Goal: Task Accomplishment & Management: Use online tool/utility

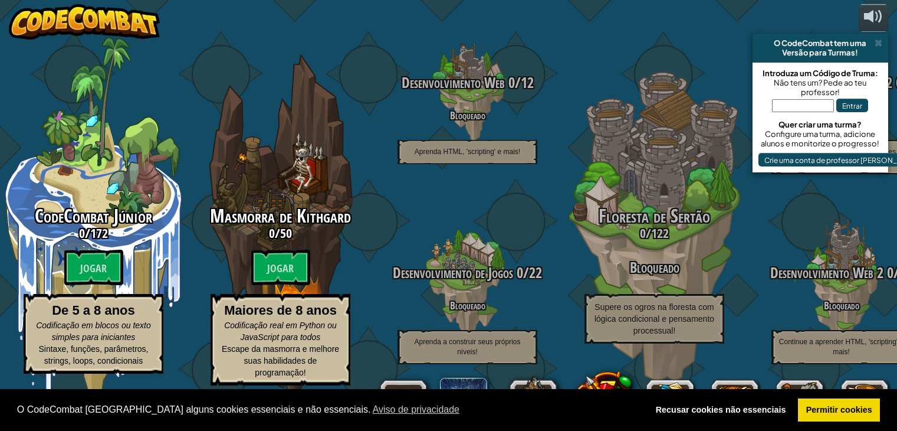
select select "pt-PT"
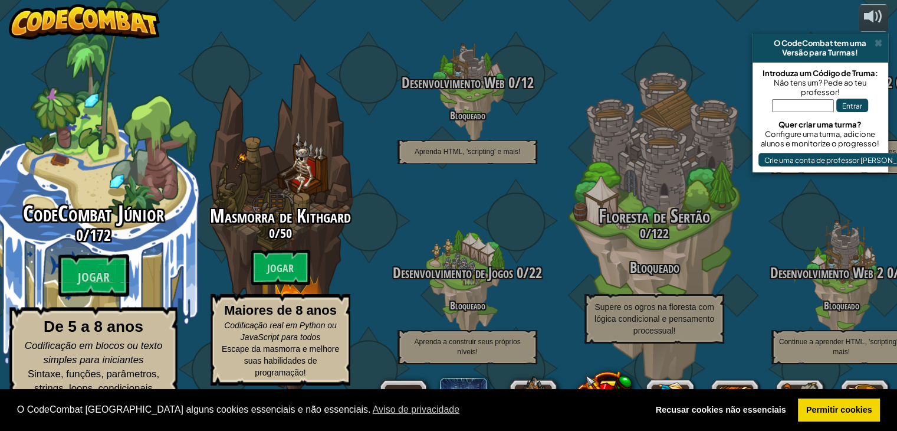
drag, startPoint x: 0, startPoint y: 0, endPoint x: 70, endPoint y: 261, distance: 269.8
click at [70, 261] on div "CodeCombat Júnior 0 / 172 Jogar De 5 a 8 anos Codificação em blocos ou texto si…" at bounding box center [93, 302] width 224 height 201
select select "pt-PT"
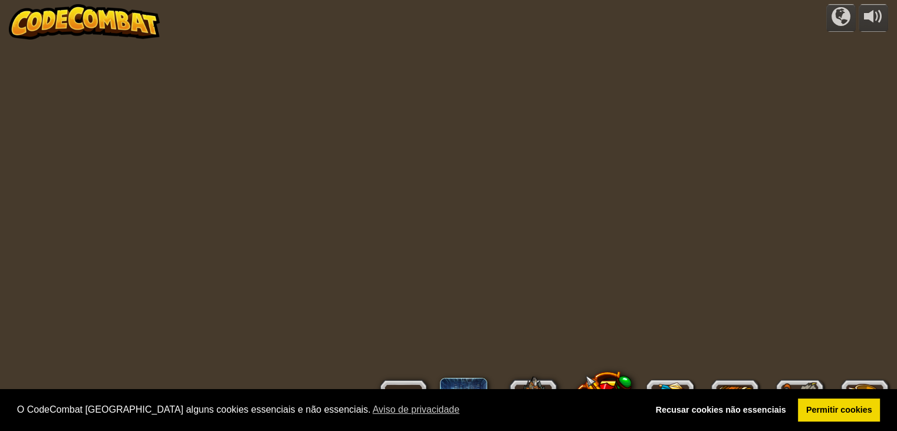
select select "pt-PT"
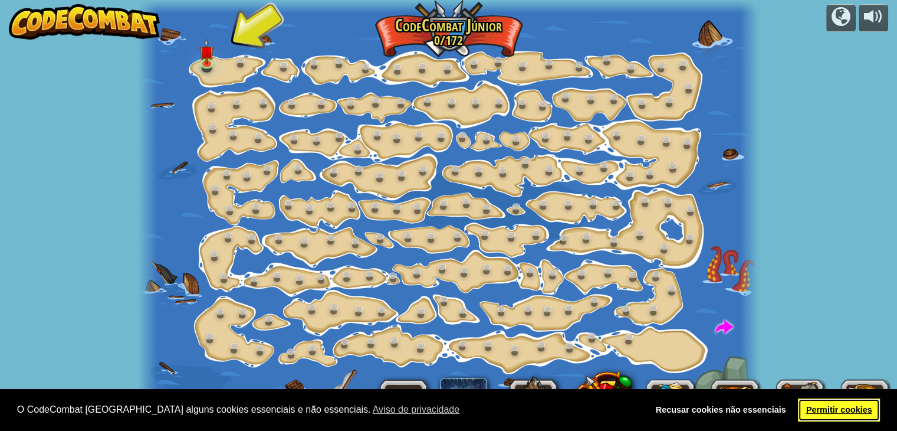
click at [821, 405] on font "Permitir cookies" at bounding box center [839, 409] width 66 height 9
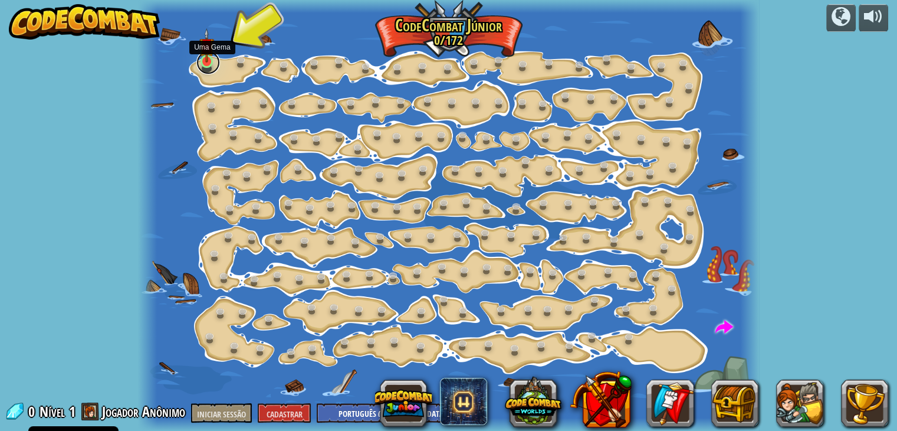
click at [208, 63] on link at bounding box center [208, 63] width 24 height 24
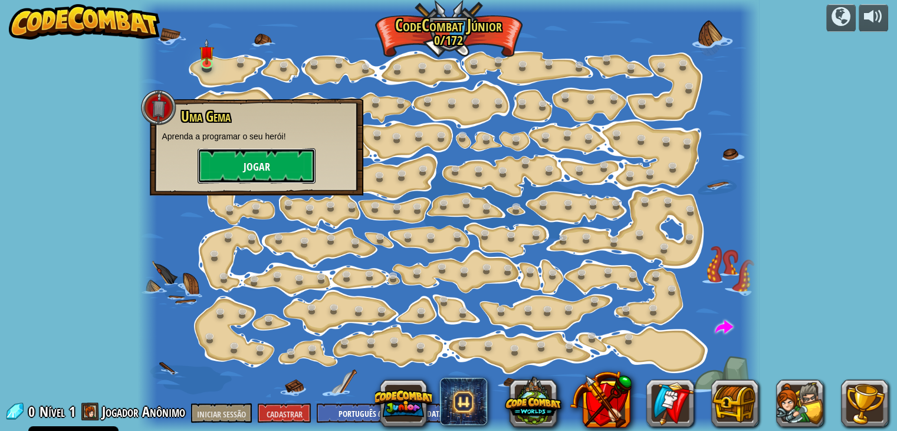
click at [216, 153] on button "Jogar" at bounding box center [257, 165] width 118 height 35
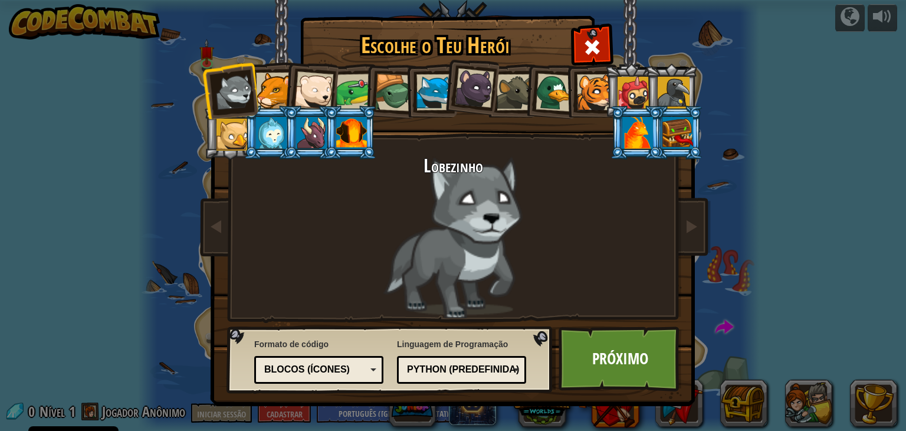
click at [262, 86] on div at bounding box center [274, 91] width 36 height 36
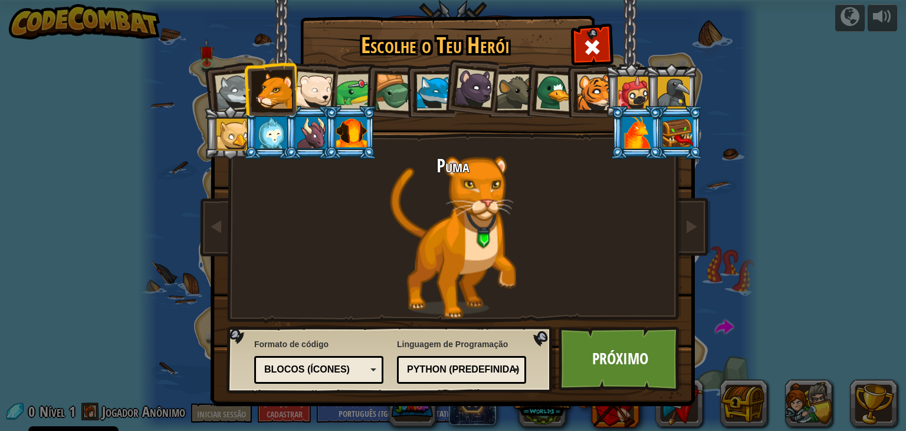
click at [345, 106] on li at bounding box center [350, 133] width 53 height 54
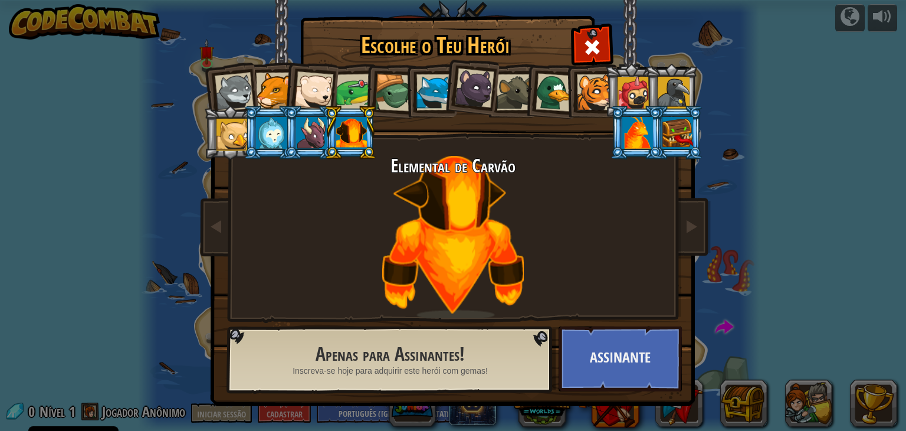
click at [247, 82] on div at bounding box center [234, 92] width 39 height 39
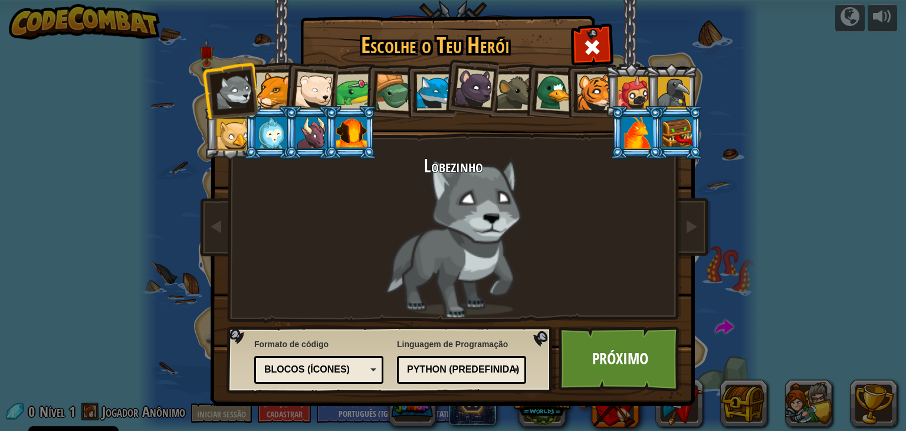
click at [353, 90] on div at bounding box center [354, 92] width 37 height 37
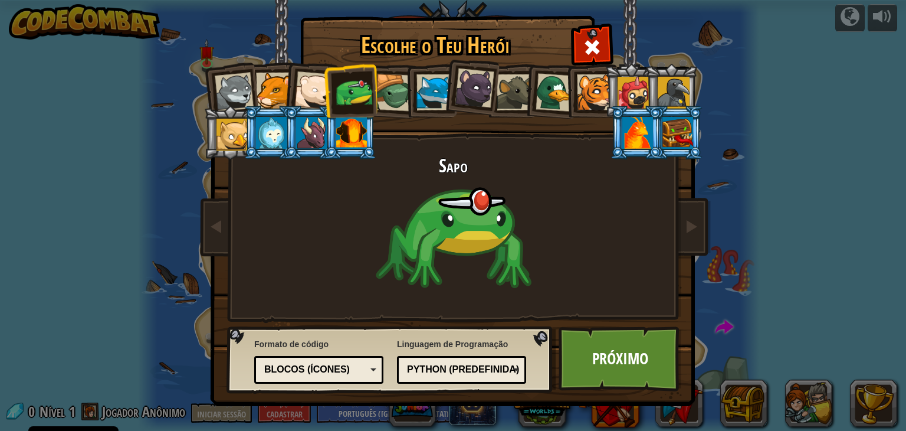
click at [418, 79] on div at bounding box center [434, 92] width 36 height 36
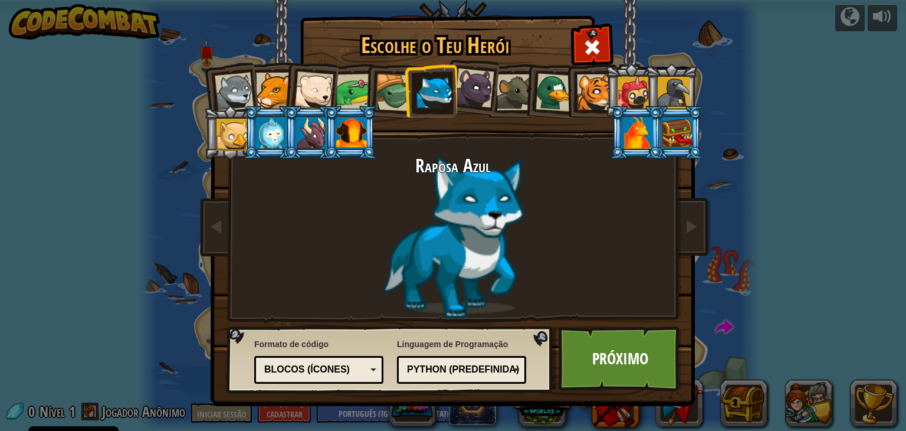
click at [455, 87] on li at bounding box center [430, 91] width 53 height 54
click at [327, 375] on div "Blocos (ícones)" at bounding box center [315, 370] width 102 height 14
click at [221, 135] on div at bounding box center [232, 135] width 32 height 32
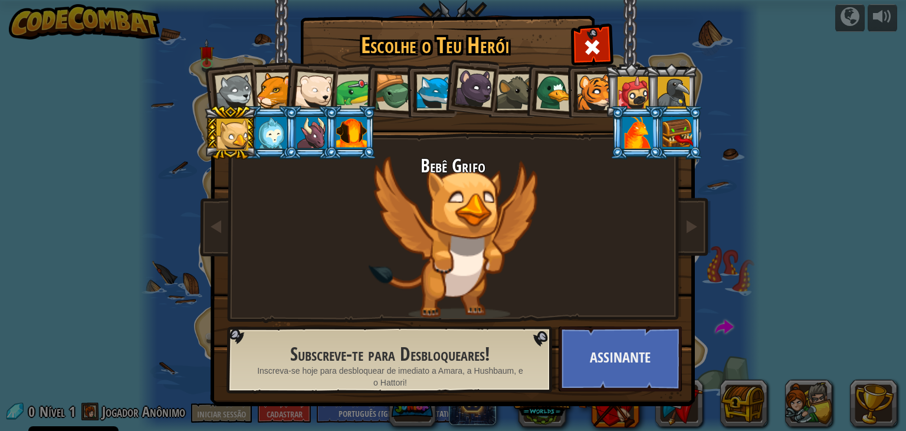
click at [310, 83] on div at bounding box center [313, 90] width 39 height 39
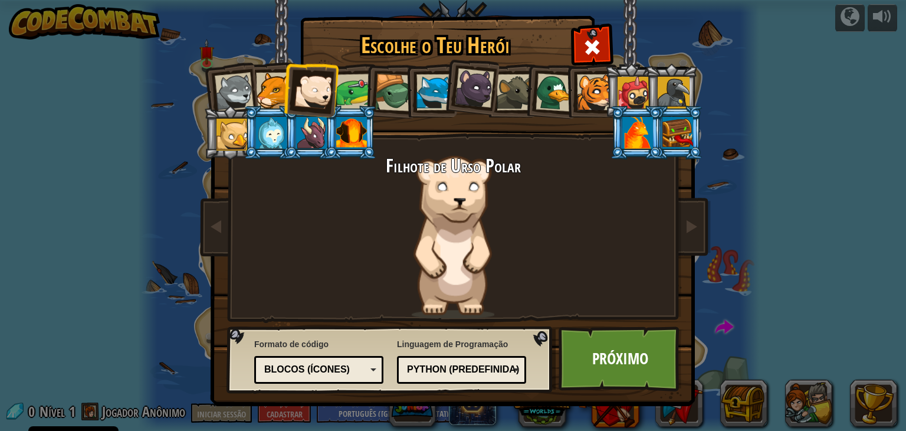
click at [224, 86] on div at bounding box center [234, 92] width 39 height 39
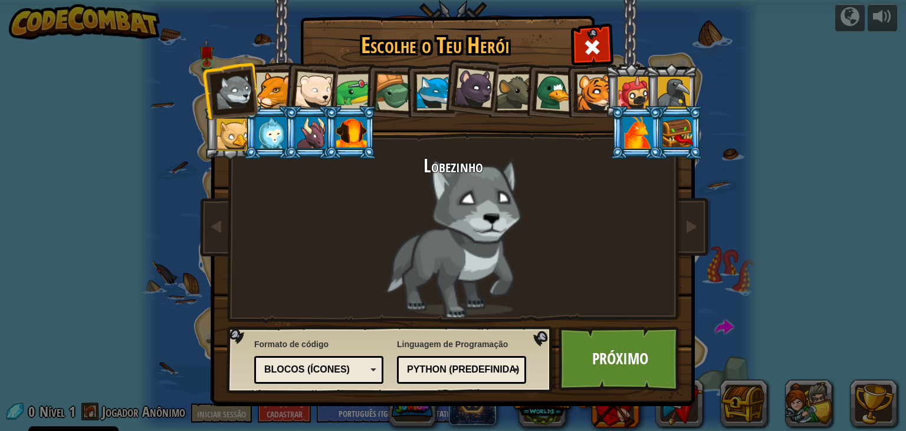
click at [451, 376] on div "Python (Predefinida)" at bounding box center [462, 369] width 114 height 18
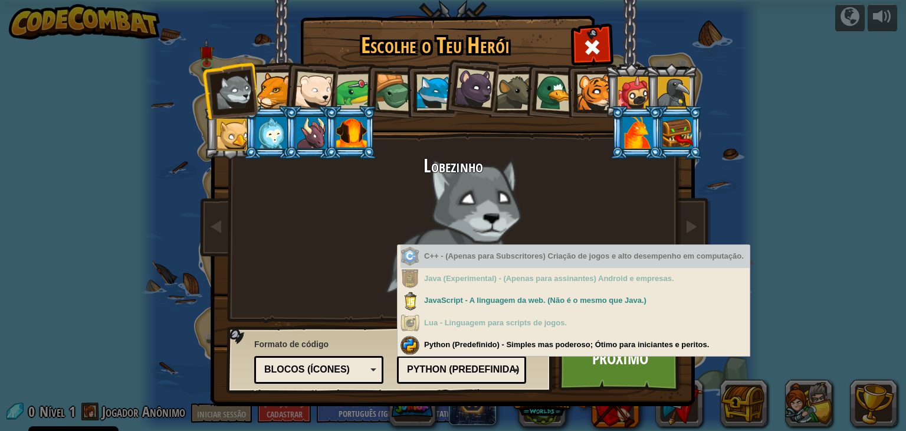
click at [446, 261] on div "C++ - (Apenas para Subscritores) Criação de jogos e alto desempenho em computaç…" at bounding box center [574, 256] width 349 height 23
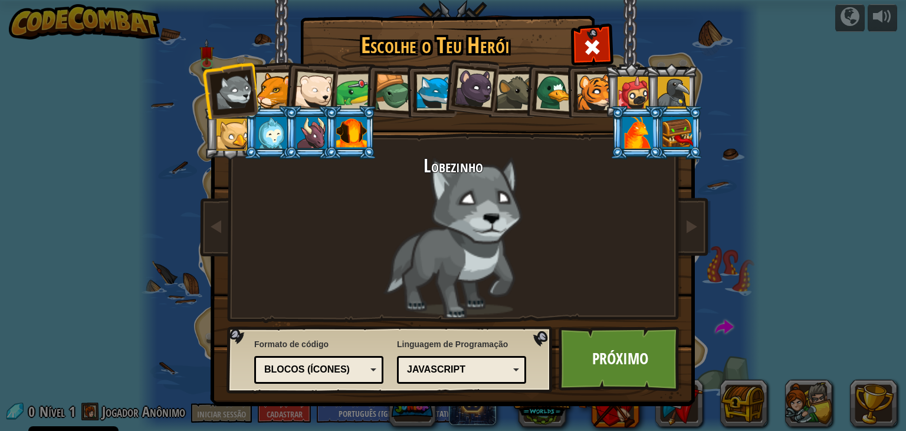
click at [311, 370] on font "Blocos (ícones)" at bounding box center [307, 369] width 86 height 10
click at [448, 374] on div "JavaScript" at bounding box center [458, 370] width 102 height 14
click at [413, 373] on font "Lua" at bounding box center [416, 369] width 19 height 10
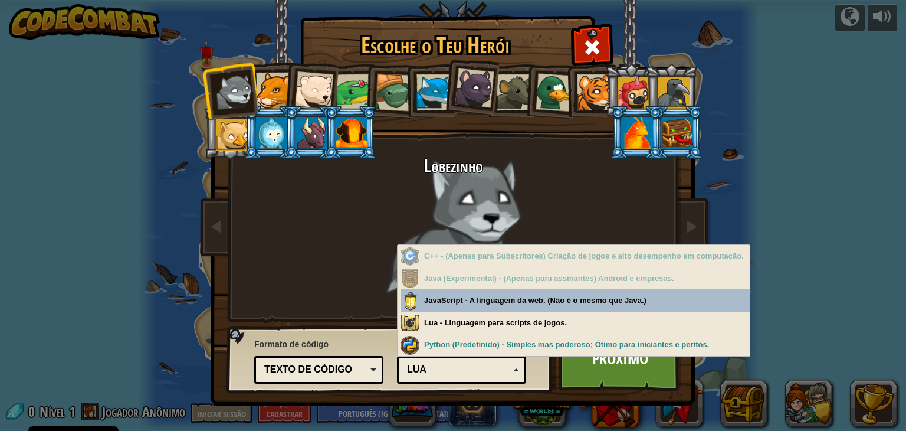
click at [320, 377] on div "Texto de código" at bounding box center [319, 369] width 114 height 18
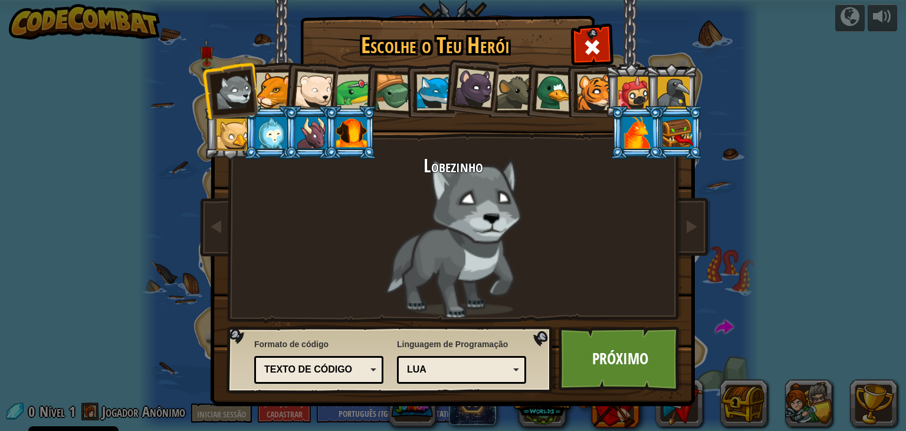
click at [274, 85] on div at bounding box center [274, 91] width 36 height 36
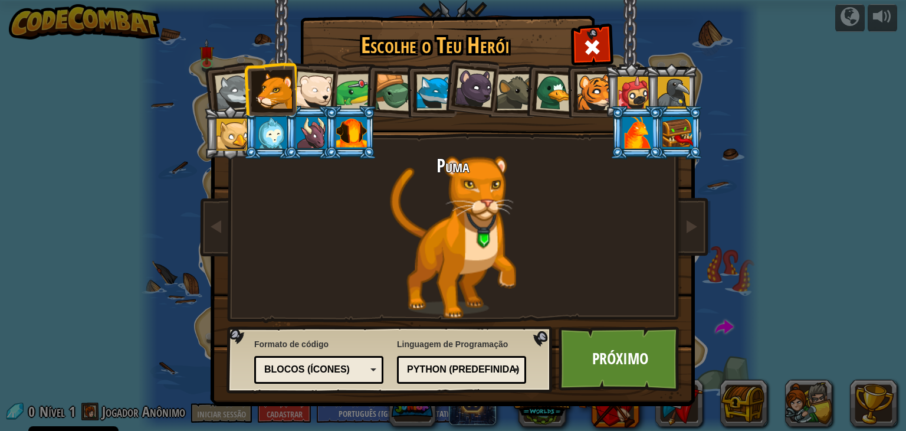
click at [306, 357] on div "Texto de código Blocos e código Blocos Blocos (ícones) Blocos (ícones)" at bounding box center [318, 370] width 129 height 28
click at [326, 19] on div "Escolhe o Teu Herói 0 Lobezinho Puma Filhote de Urso Polar Sapo Tartaruga Rapos…" at bounding box center [453, 18] width 484 height 1
